Goal: Transaction & Acquisition: Purchase product/service

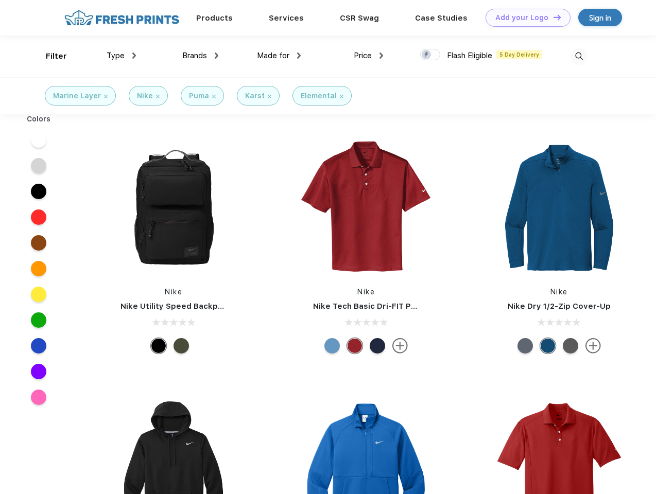
click at [524, 18] on link "Add your Logo Design Tool" at bounding box center [527, 18] width 85 height 18
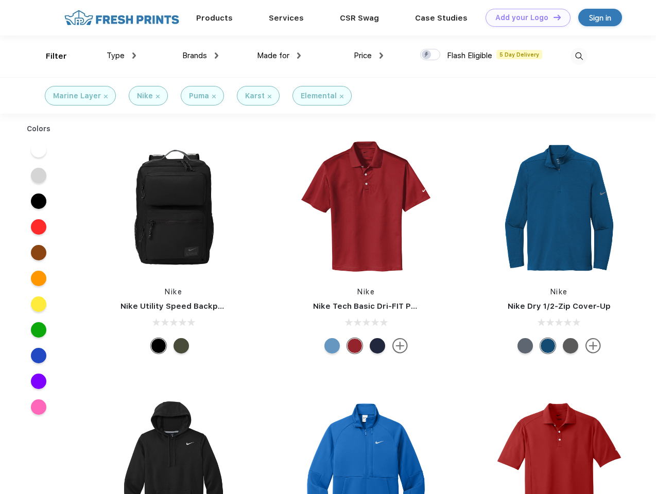
click at [0, 0] on div "Design Tool" at bounding box center [0, 0] width 0 height 0
click at [552, 17] on link "Add your Logo Design Tool" at bounding box center [527, 18] width 85 height 18
click at [49, 56] on div "Filter" at bounding box center [56, 56] width 21 height 12
click at [121, 56] on span "Type" at bounding box center [116, 55] width 18 height 9
click at [200, 56] on span "Brands" at bounding box center [194, 55] width 25 height 9
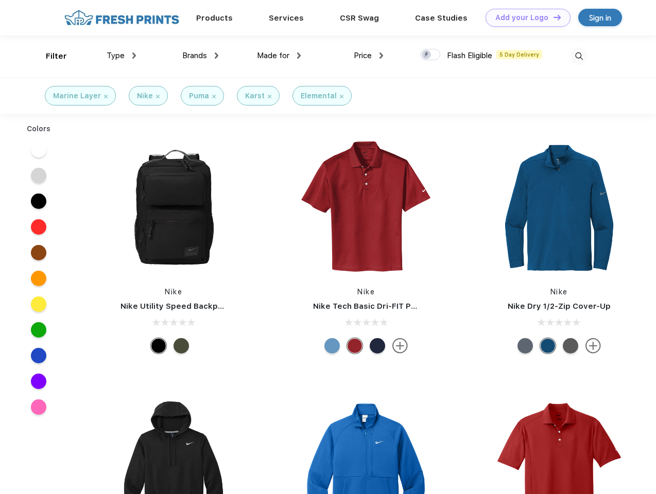
click at [279, 56] on span "Made for" at bounding box center [273, 55] width 32 height 9
click at [369, 56] on span "Price" at bounding box center [363, 55] width 18 height 9
click at [430, 55] on div at bounding box center [430, 54] width 20 height 11
click at [427, 55] on input "checkbox" at bounding box center [423, 51] width 7 height 7
checkbox input "true"
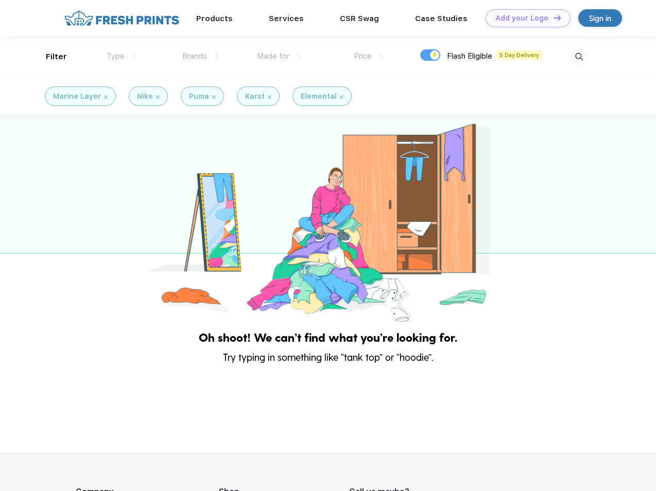
click at [579, 56] on img at bounding box center [578, 56] width 17 height 17
